Goal: Task Accomplishment & Management: Manage account settings

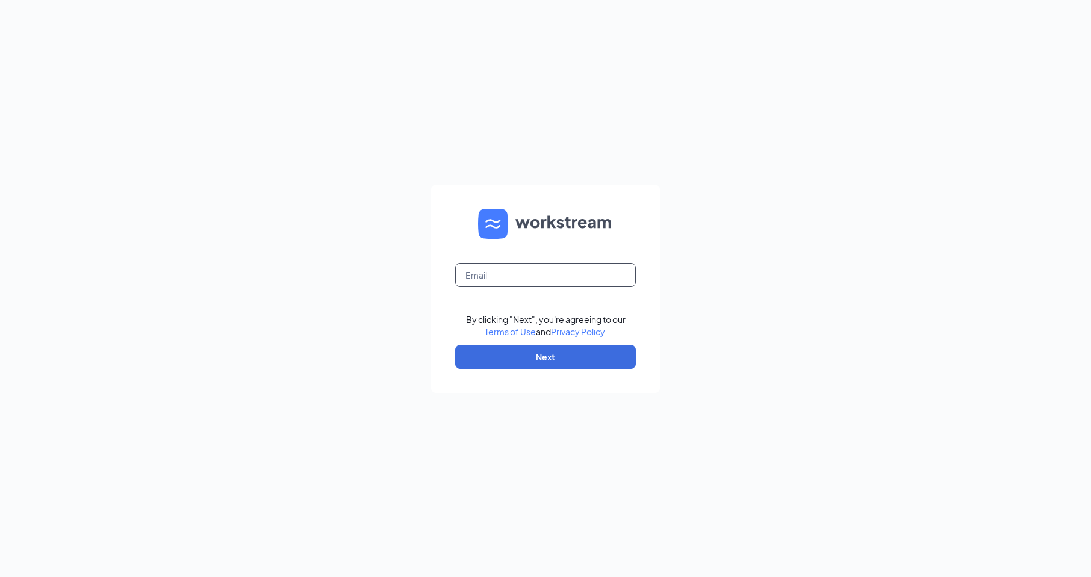
click at [485, 280] on input "text" at bounding box center [545, 275] width 181 height 24
type input "[EMAIL_ADDRESS][DOMAIN_NAME]"
click at [515, 351] on button "Next" at bounding box center [545, 357] width 181 height 24
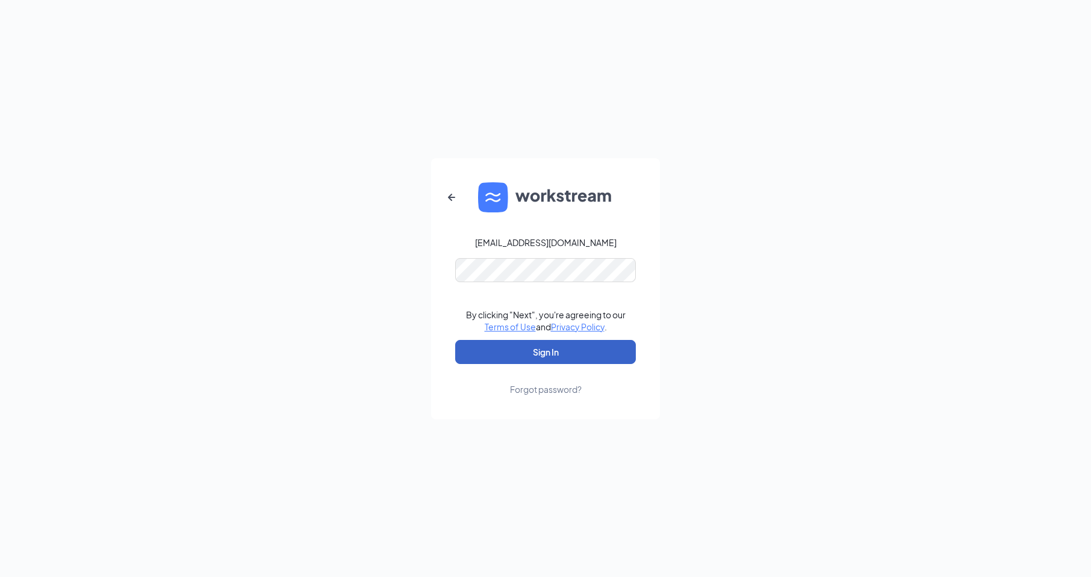
click at [489, 345] on button "Sign In" at bounding box center [545, 352] width 181 height 24
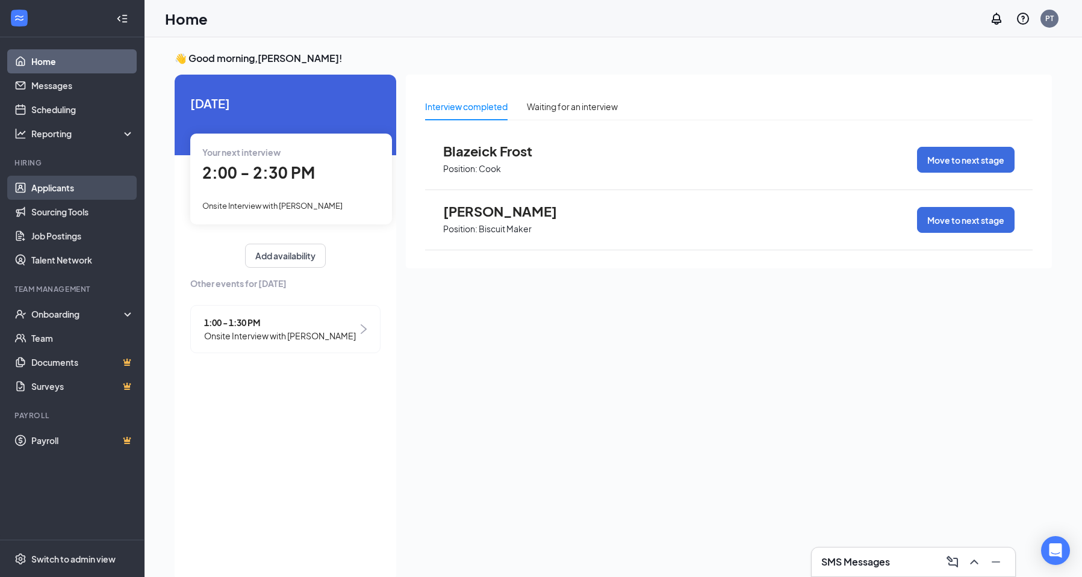
click at [70, 184] on link "Applicants" at bounding box center [82, 188] width 103 height 24
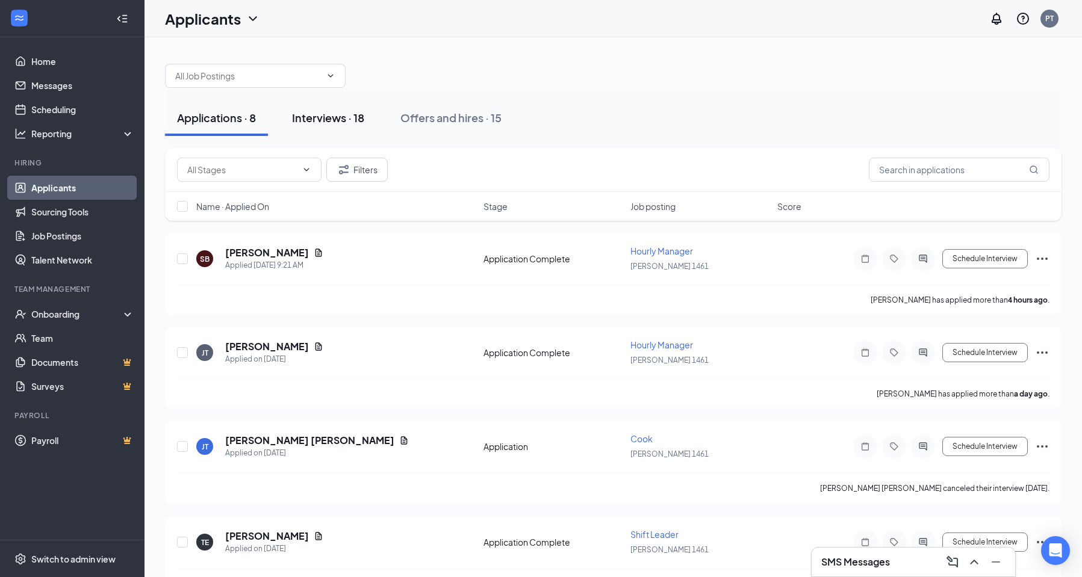
click at [316, 116] on div "Interviews · 18" at bounding box center [328, 117] width 72 height 15
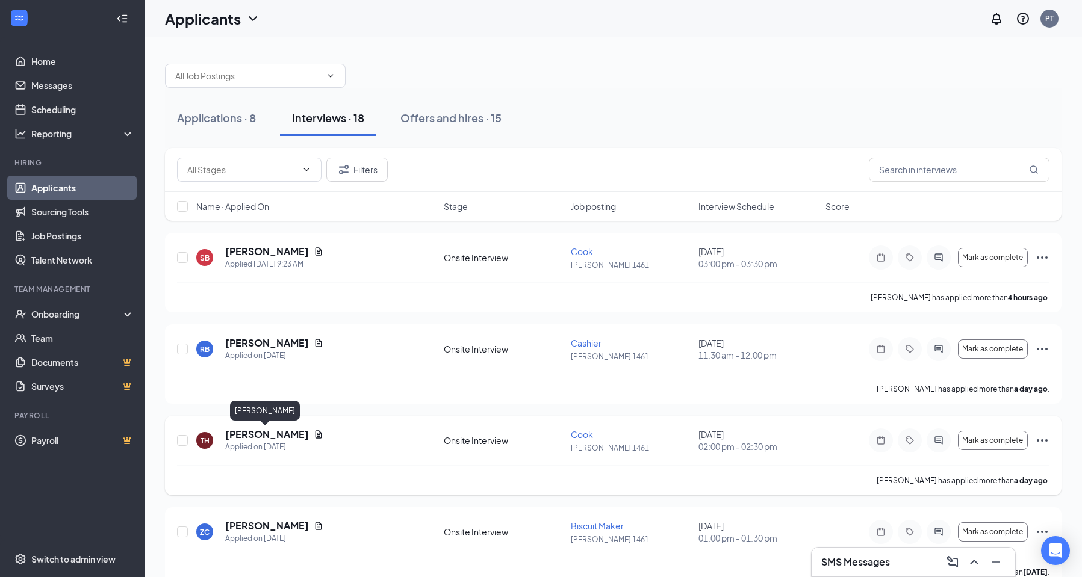
click at [255, 435] on h5 "[PERSON_NAME]" at bounding box center [267, 434] width 84 height 13
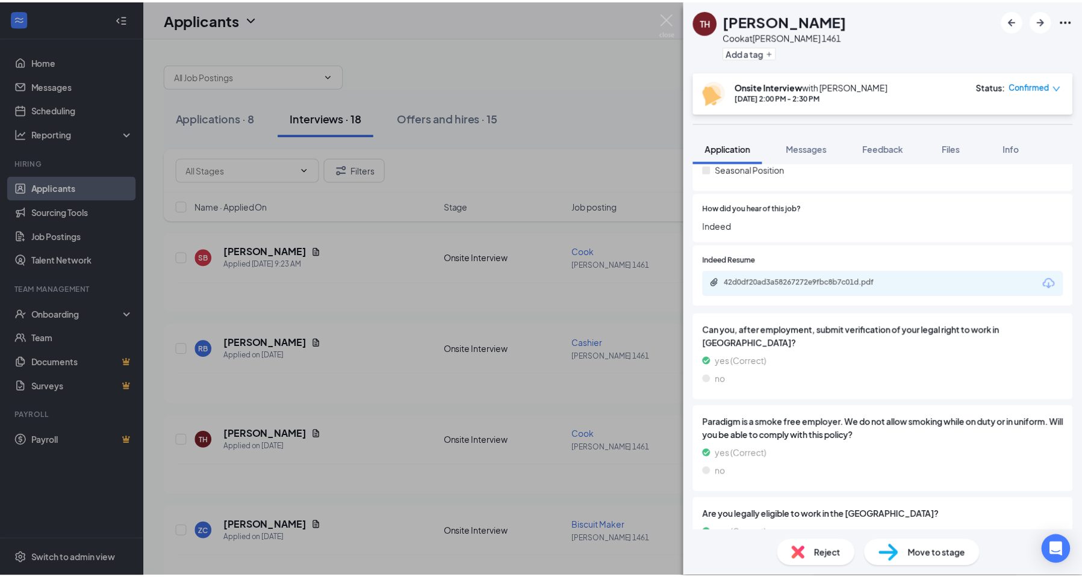
scroll to position [662, 0]
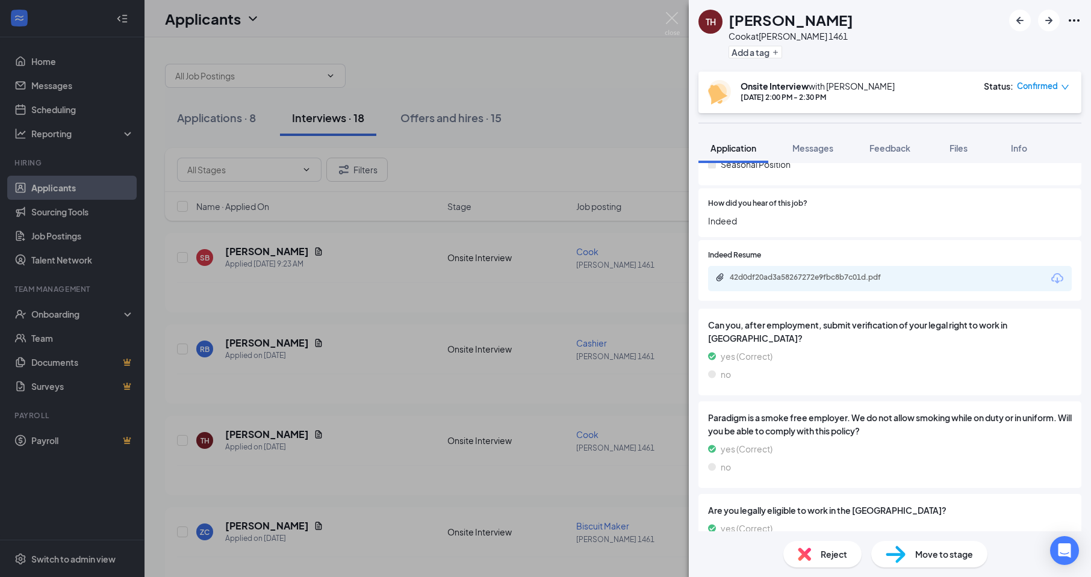
click at [1050, 286] on icon "Download" at bounding box center [1057, 278] width 14 height 14
click at [675, 16] on img at bounding box center [672, 23] width 15 height 23
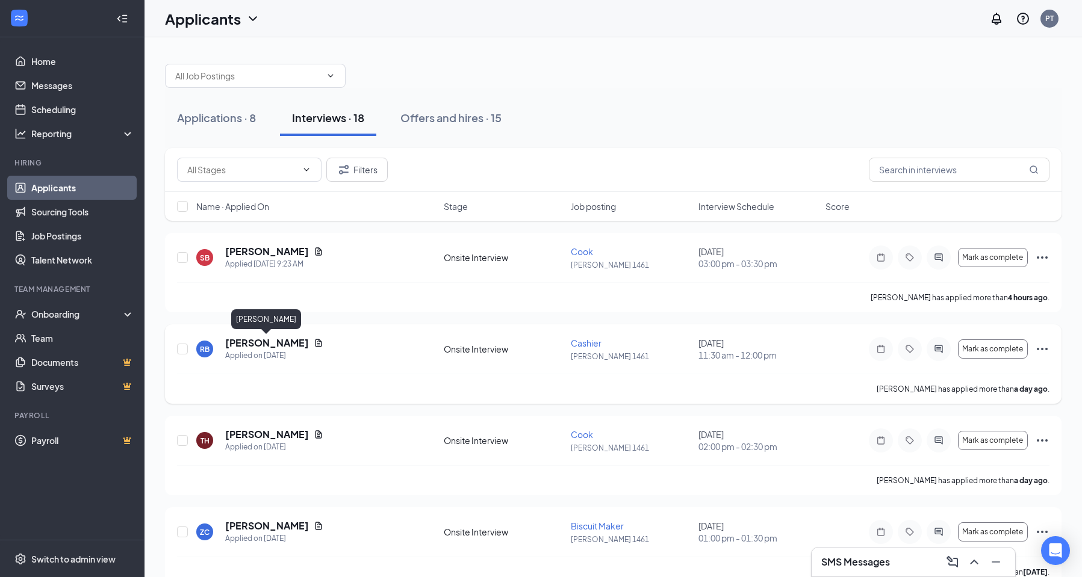
click at [270, 343] on h5 "[PERSON_NAME]" at bounding box center [267, 343] width 84 height 13
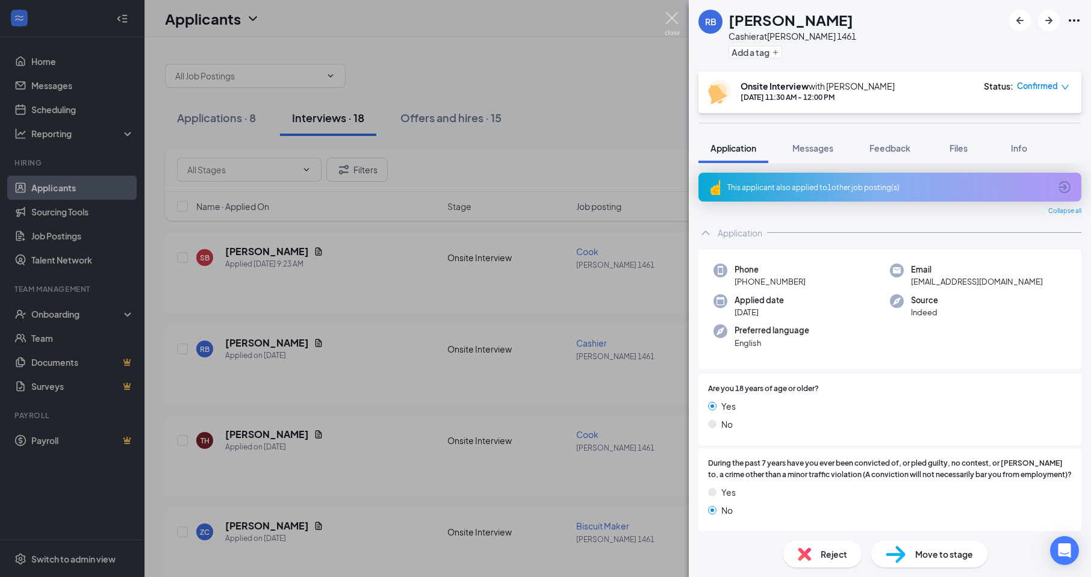
click at [672, 17] on img at bounding box center [672, 23] width 15 height 23
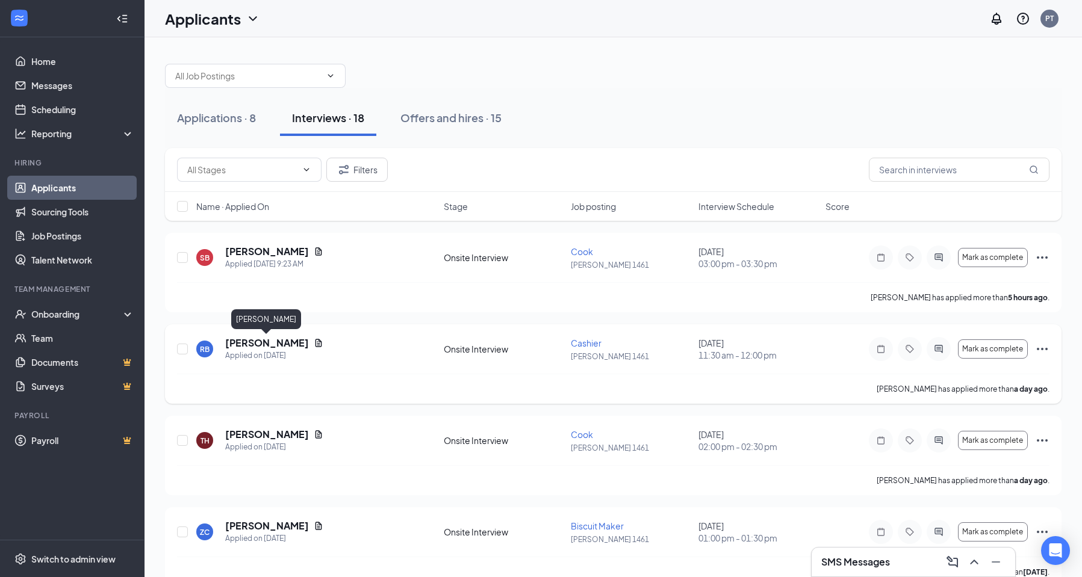
click at [261, 347] on h5 "[PERSON_NAME]" at bounding box center [267, 343] width 84 height 13
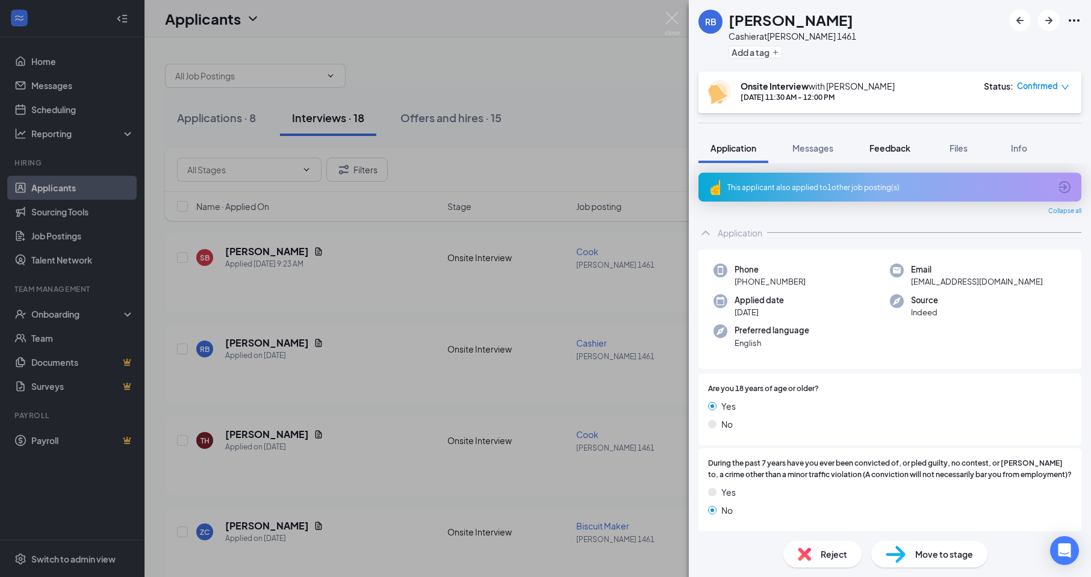
click at [896, 149] on span "Feedback" at bounding box center [889, 148] width 41 height 11
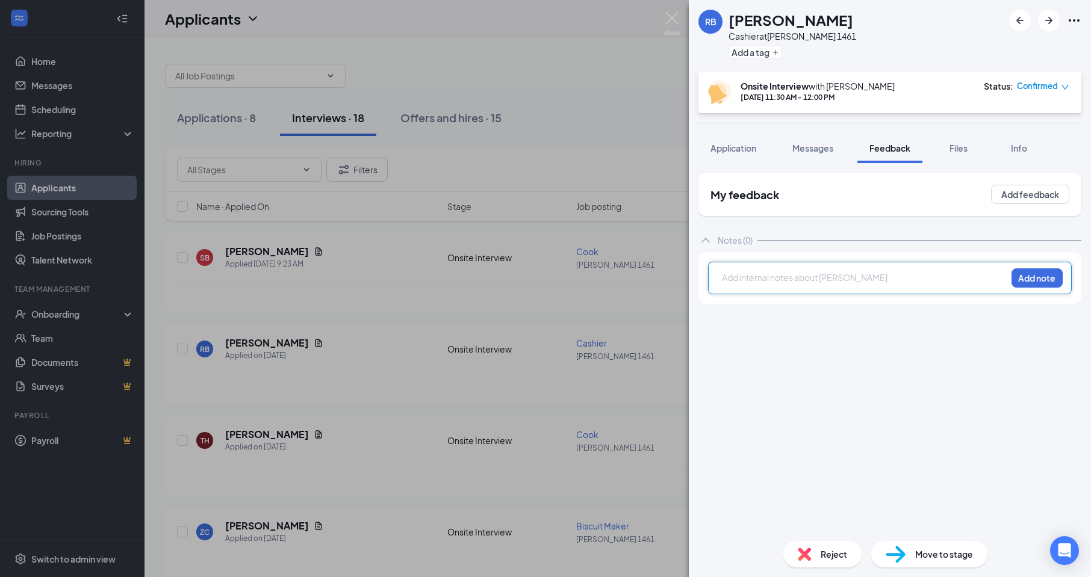
click at [745, 280] on div at bounding box center [864, 277] width 284 height 13
click at [1037, 276] on button "Add note" at bounding box center [1036, 277] width 51 height 19
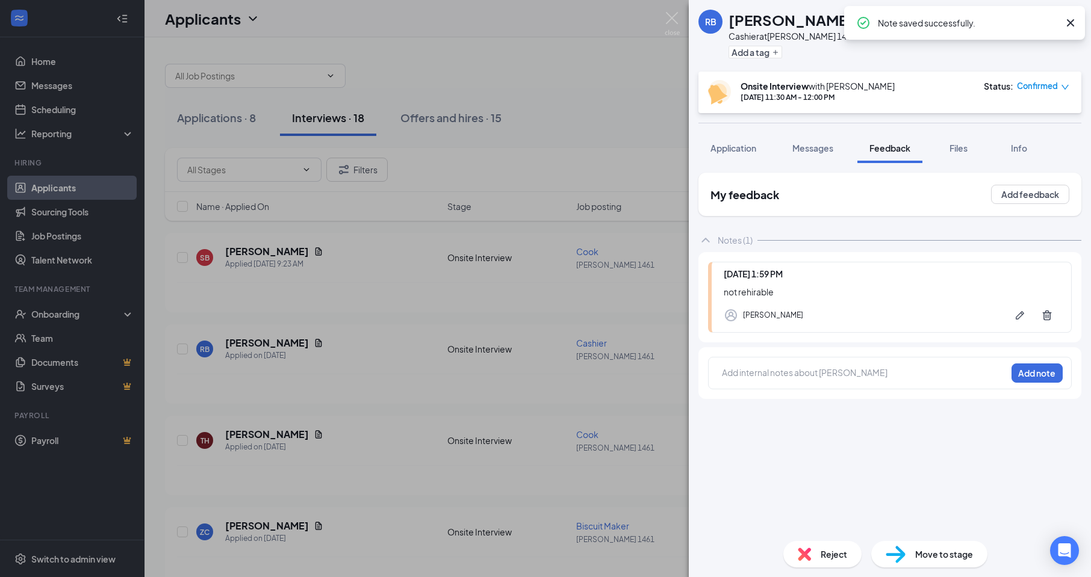
click at [819, 556] on div "Reject" at bounding box center [822, 554] width 78 height 26
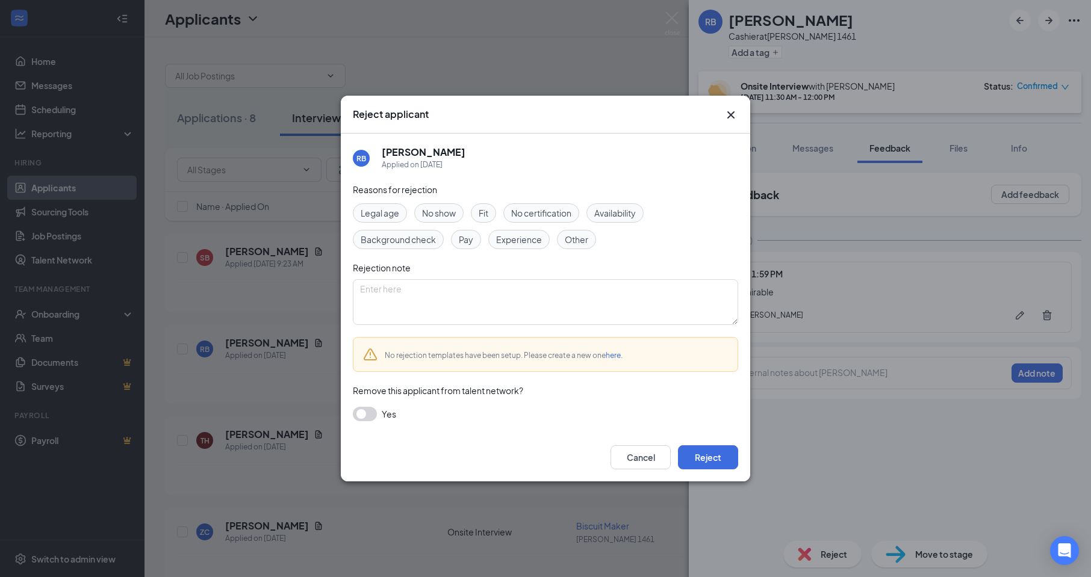
click at [565, 240] on span "Other" at bounding box center [576, 239] width 23 height 13
click at [375, 289] on textarea at bounding box center [545, 302] width 385 height 46
type textarea "not rehirable"
click at [703, 459] on button "Reject" at bounding box center [708, 457] width 60 height 24
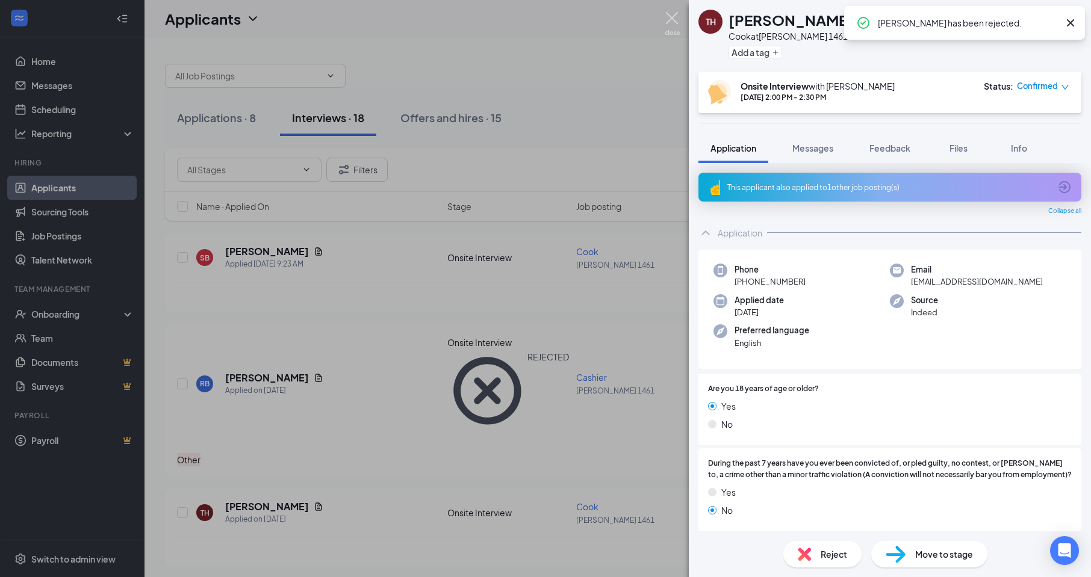
click at [669, 18] on img at bounding box center [672, 23] width 15 height 23
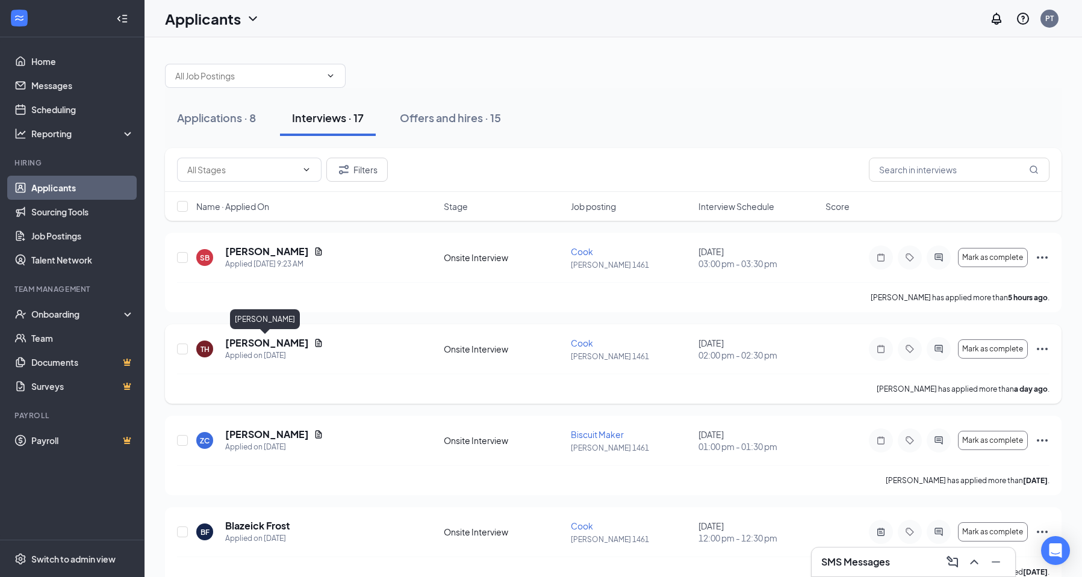
click at [256, 341] on h5 "[PERSON_NAME]" at bounding box center [267, 343] width 84 height 13
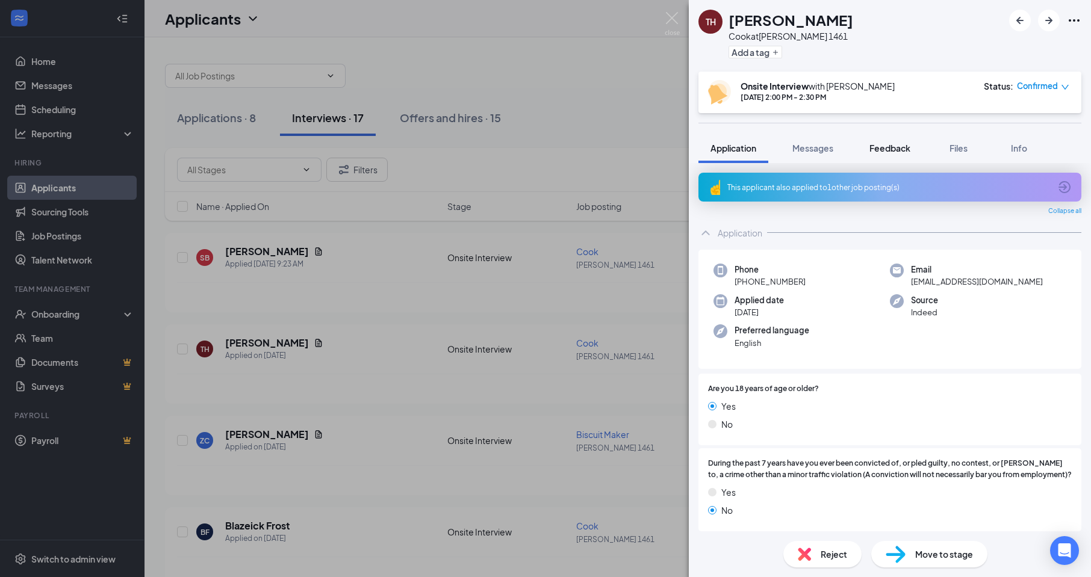
click at [894, 154] on button "Feedback" at bounding box center [889, 148] width 65 height 30
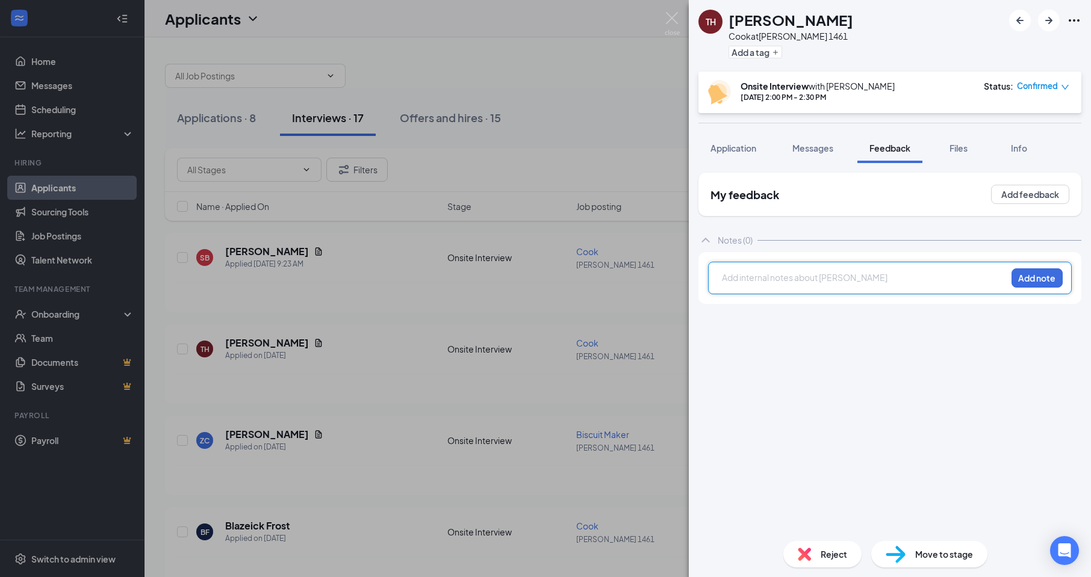
click at [724, 284] on div at bounding box center [864, 279] width 284 height 16
click at [1035, 279] on button "Add note" at bounding box center [1036, 277] width 51 height 19
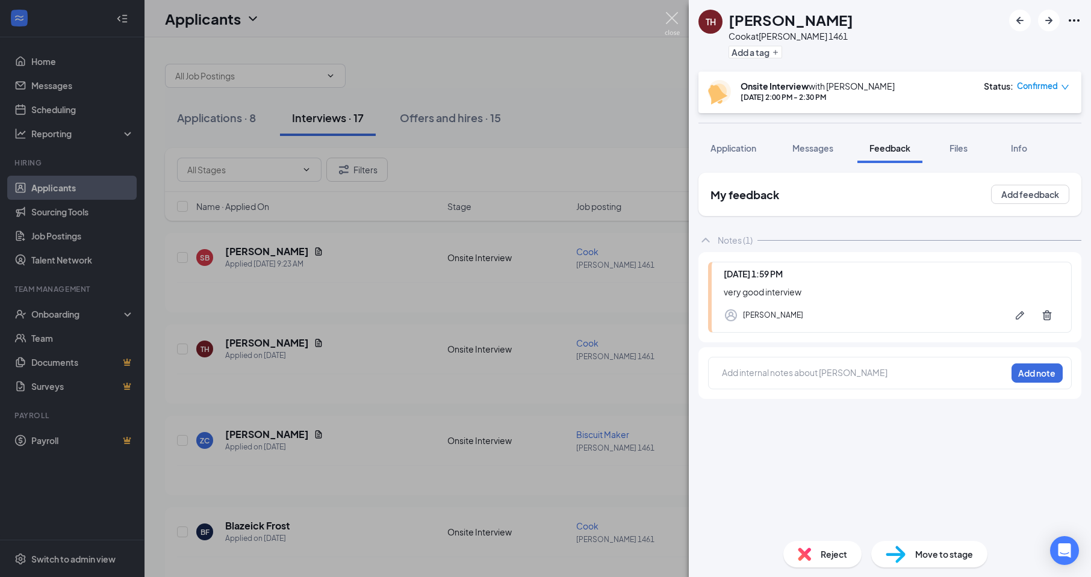
click at [668, 24] on img at bounding box center [672, 23] width 15 height 23
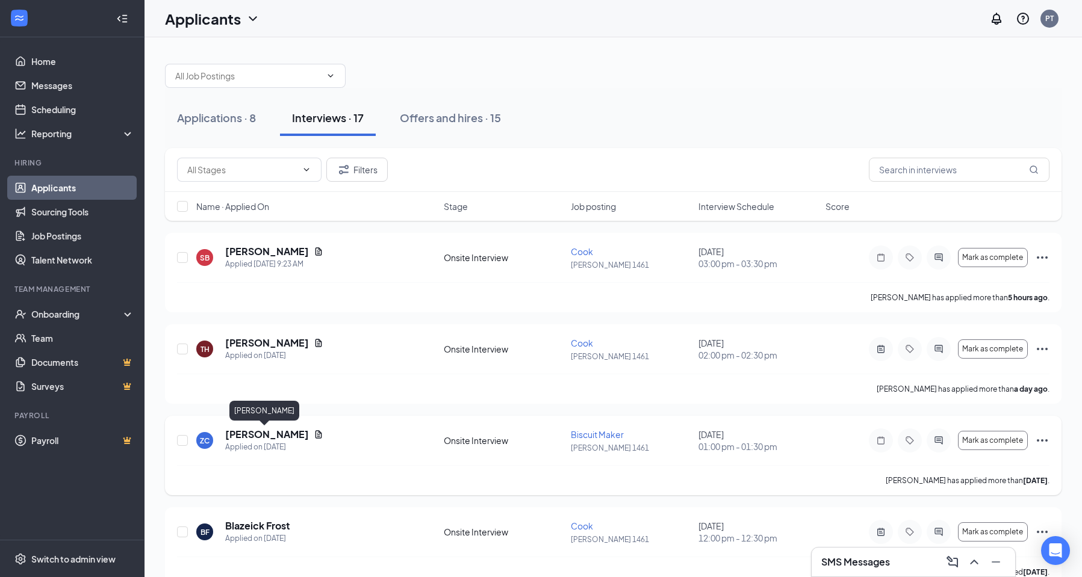
click at [264, 434] on h5 "[PERSON_NAME]" at bounding box center [267, 434] width 84 height 13
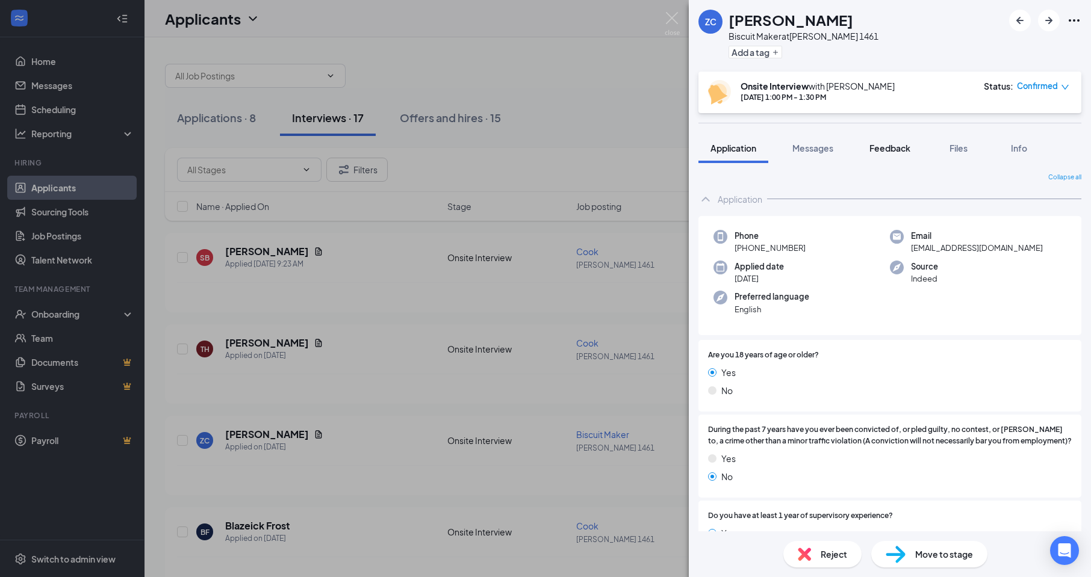
click at [892, 148] on span "Feedback" at bounding box center [889, 148] width 41 height 11
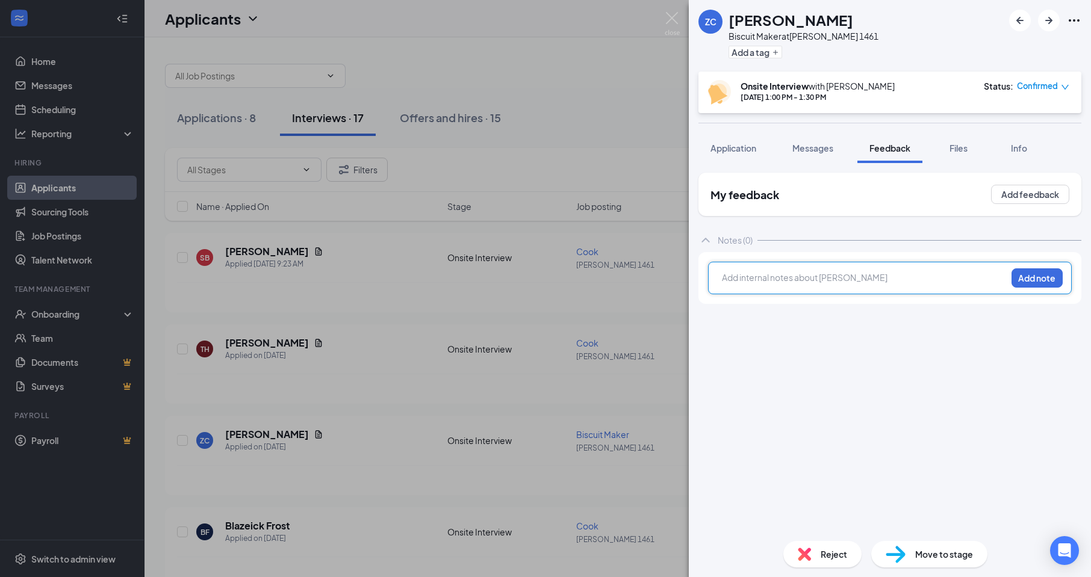
click at [737, 275] on div at bounding box center [864, 277] width 284 height 13
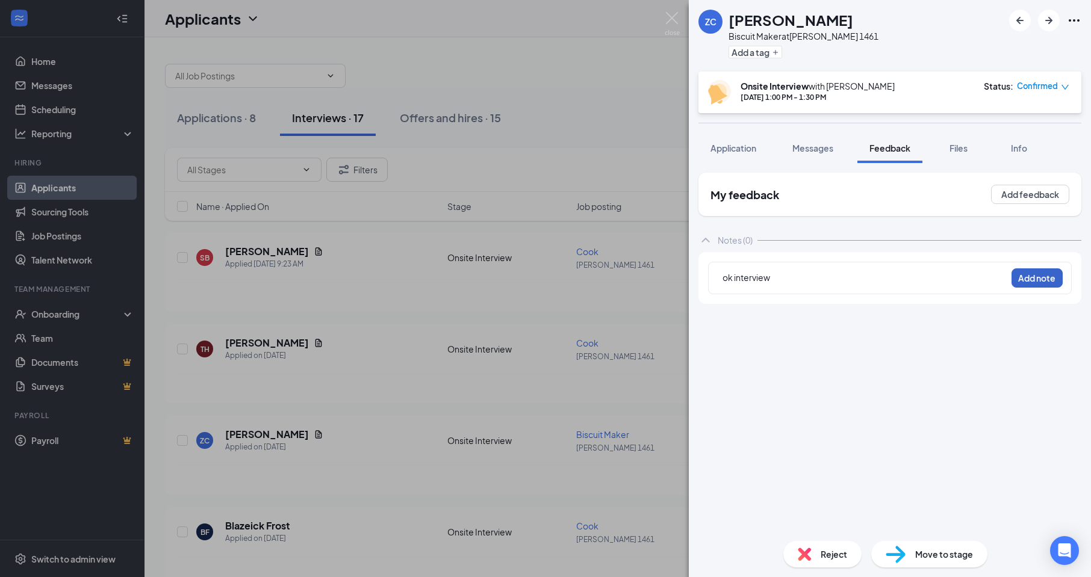
click at [1031, 275] on button "Add note" at bounding box center [1036, 277] width 51 height 19
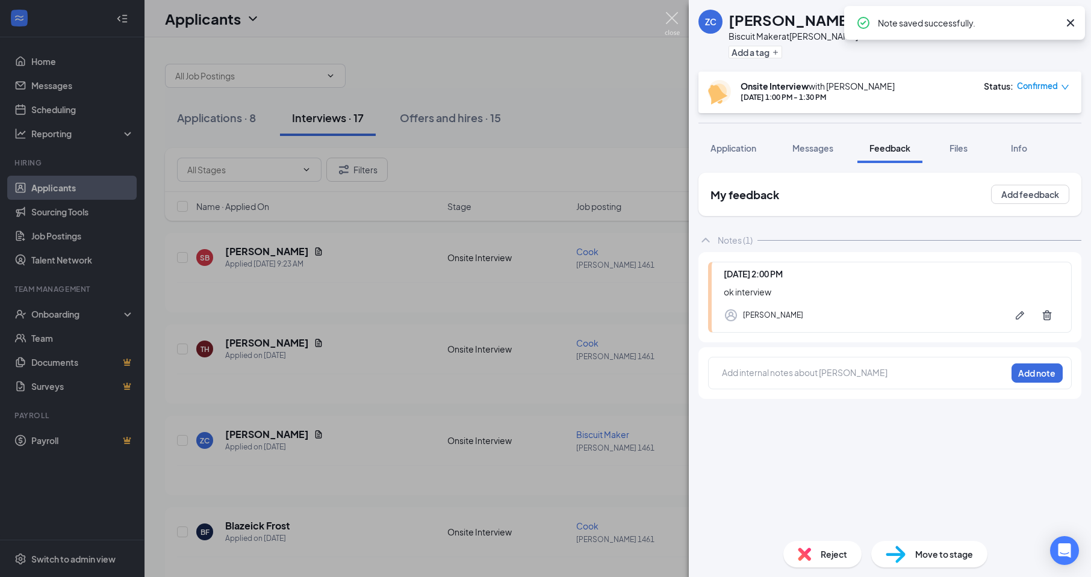
click at [675, 18] on img at bounding box center [672, 23] width 15 height 23
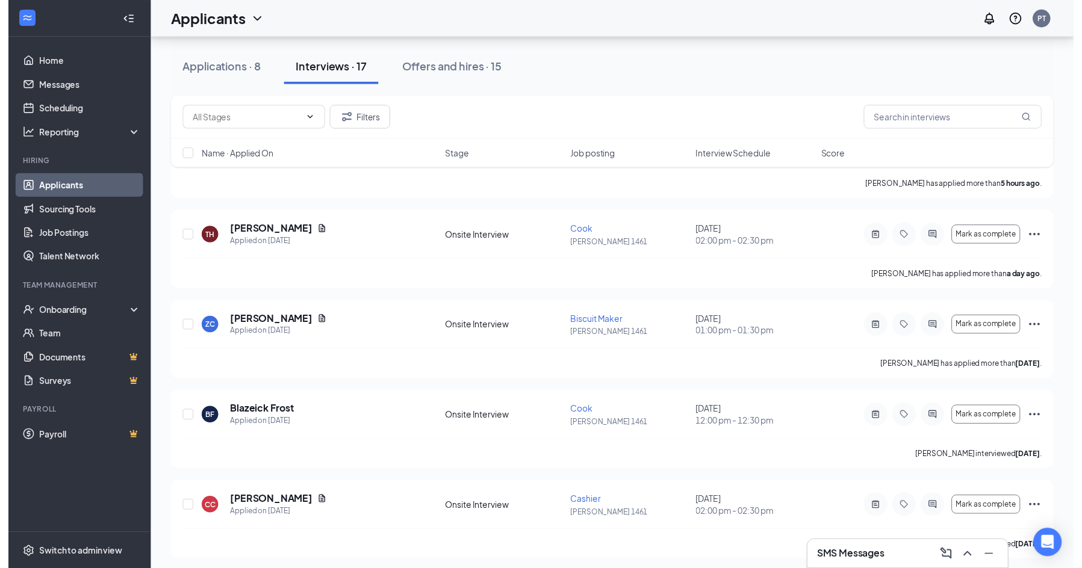
scroll to position [120, 0]
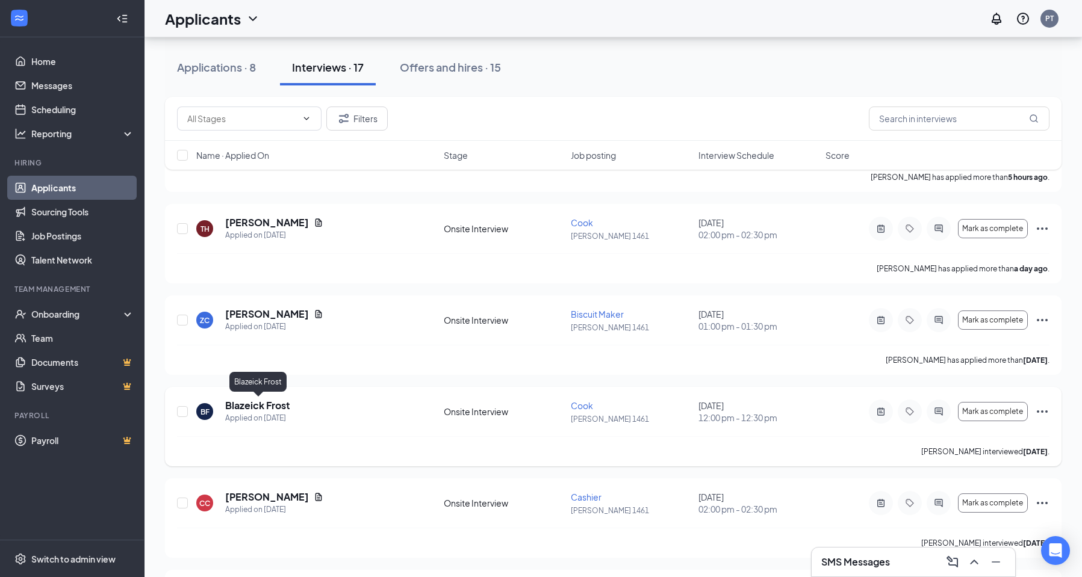
click at [265, 404] on h5 "Blazeick Frost" at bounding box center [257, 405] width 65 height 13
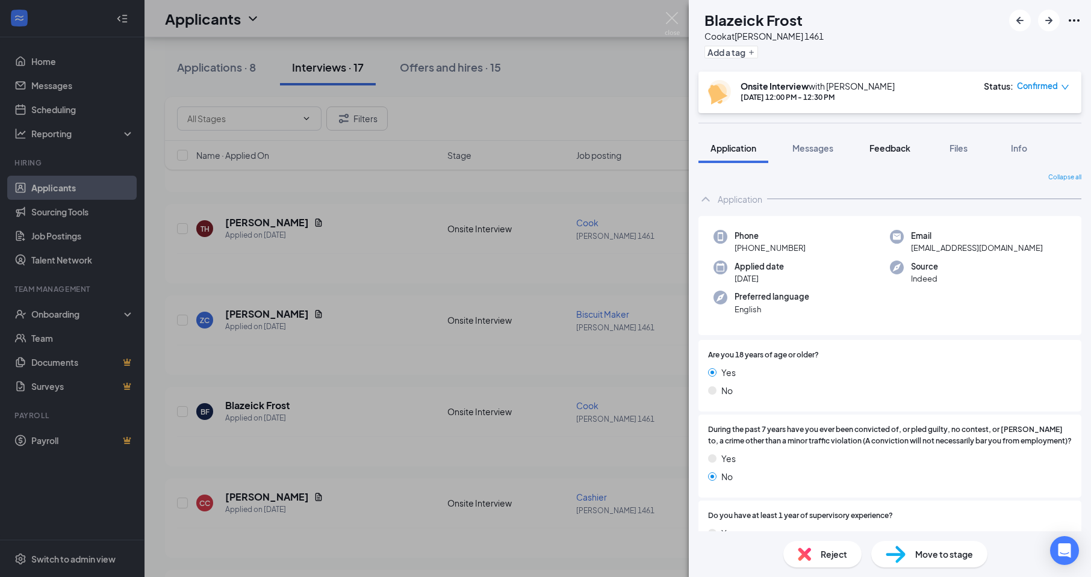
click at [889, 146] on span "Feedback" at bounding box center [889, 148] width 41 height 11
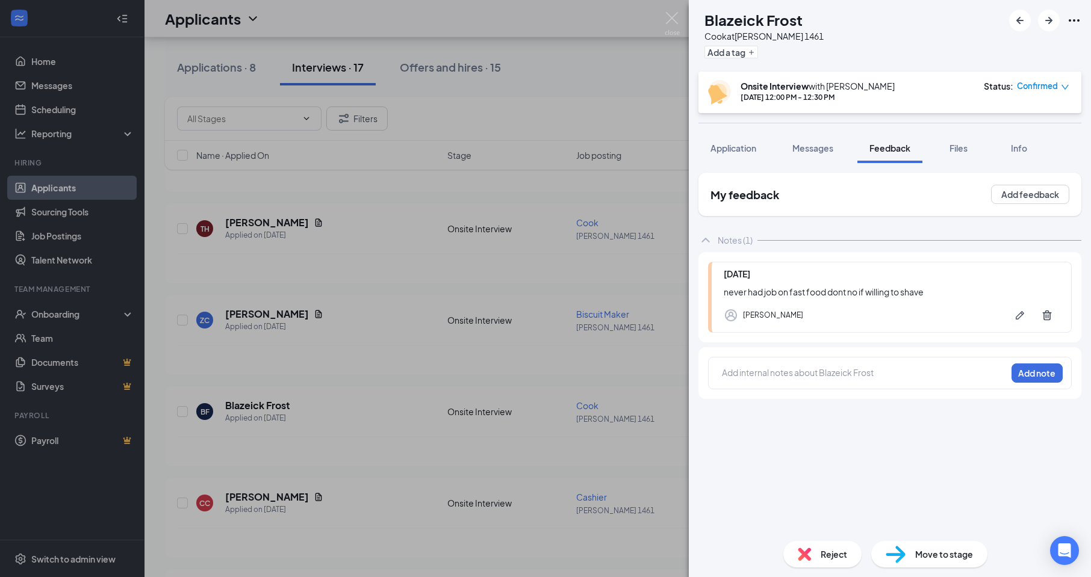
click at [823, 557] on span "Reject" at bounding box center [834, 554] width 26 height 13
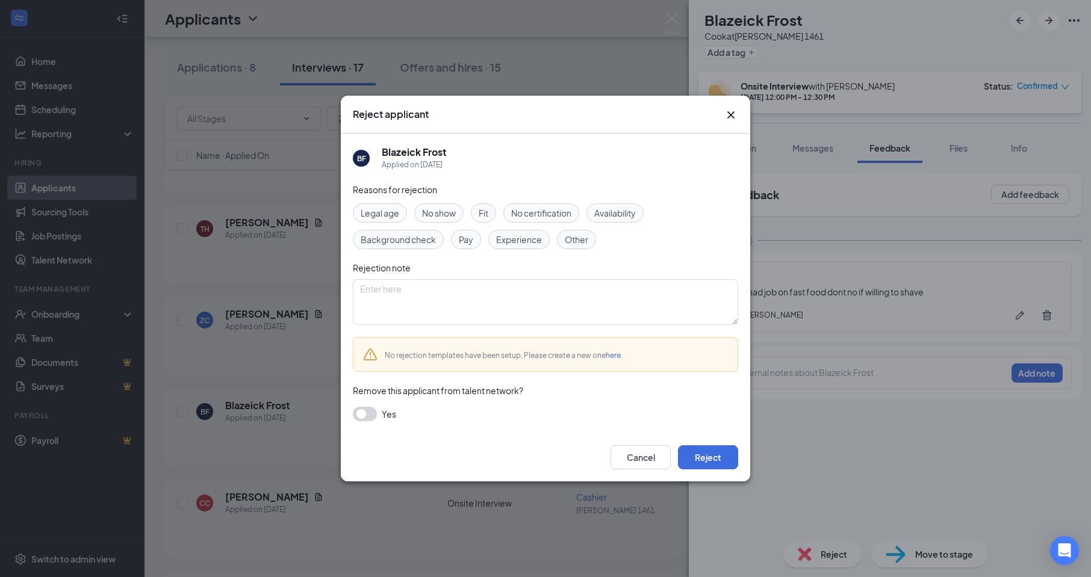
click at [579, 240] on span "Other" at bounding box center [576, 239] width 23 height 13
click at [377, 295] on textarea at bounding box center [545, 302] width 385 height 46
type textarea "d"
type textarea "not good fit"
click at [696, 454] on button "Reject" at bounding box center [708, 457] width 60 height 24
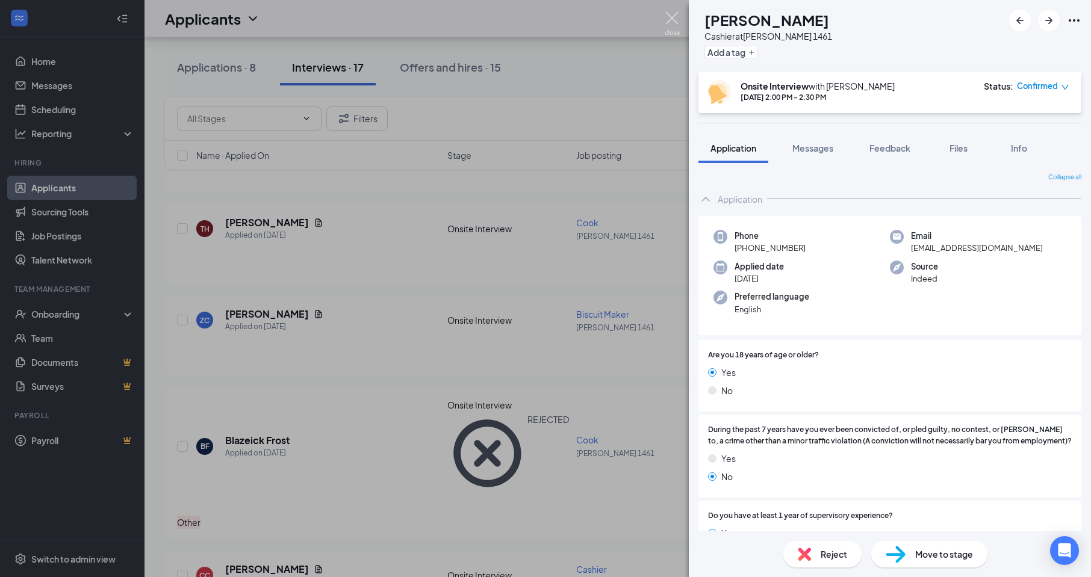
click at [674, 17] on img at bounding box center [672, 23] width 15 height 23
